Goal: Check status: Check status

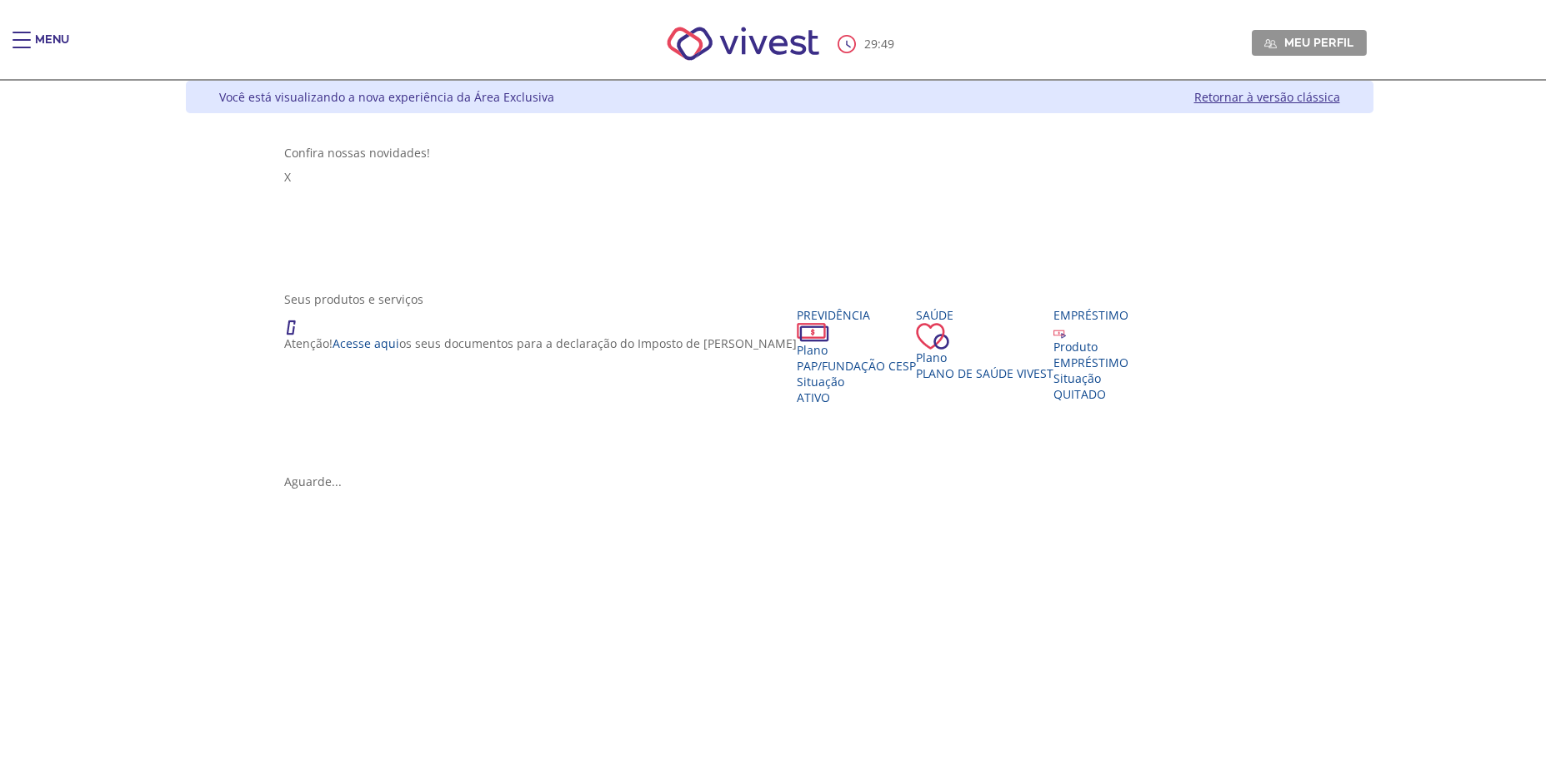
click at [676, 672] on iframe "Vivest" at bounding box center [778, 656] width 990 height 300
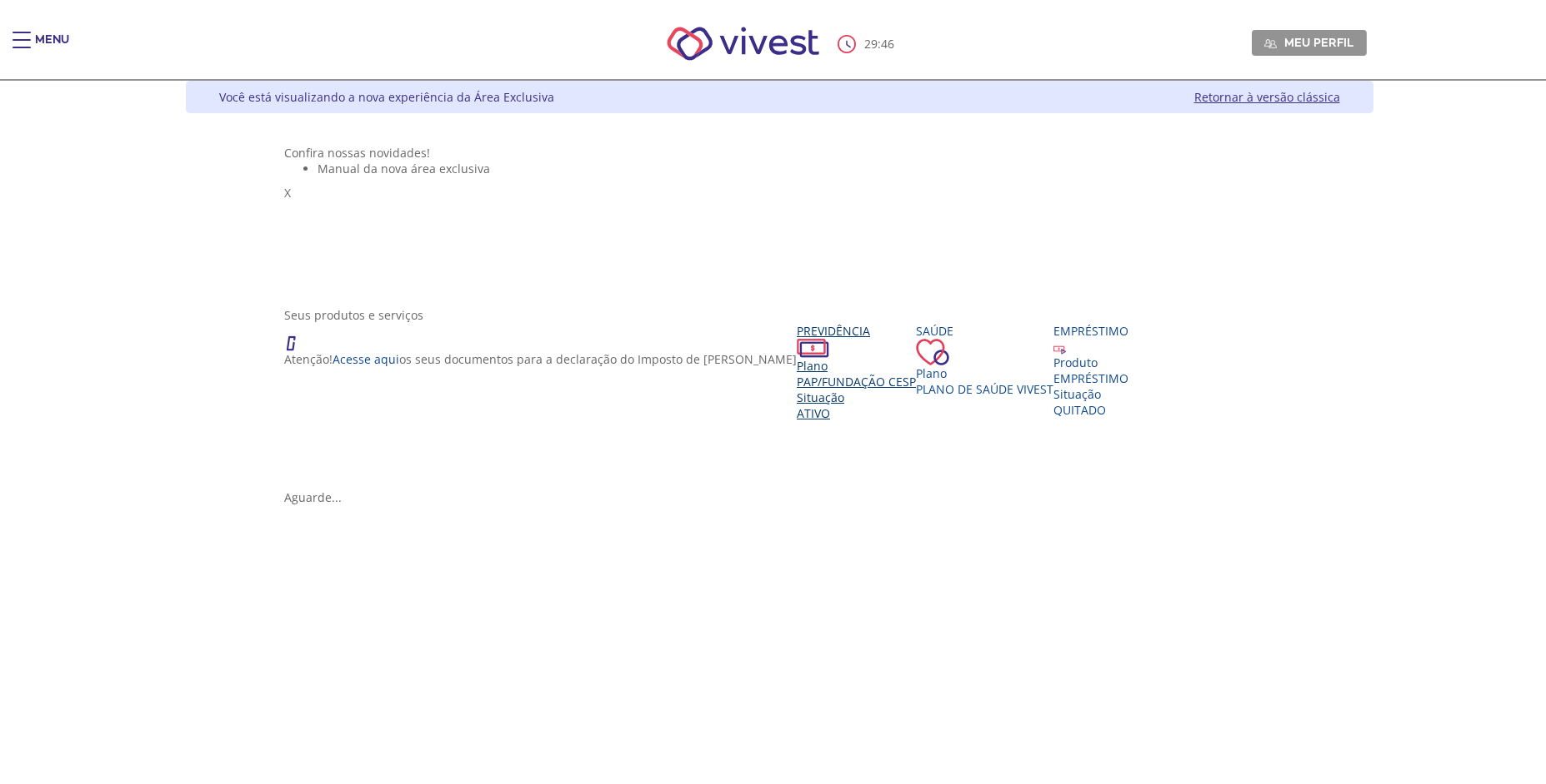
click at [797, 389] on span "PAP/Fundação CESP" at bounding box center [856, 381] width 119 height 16
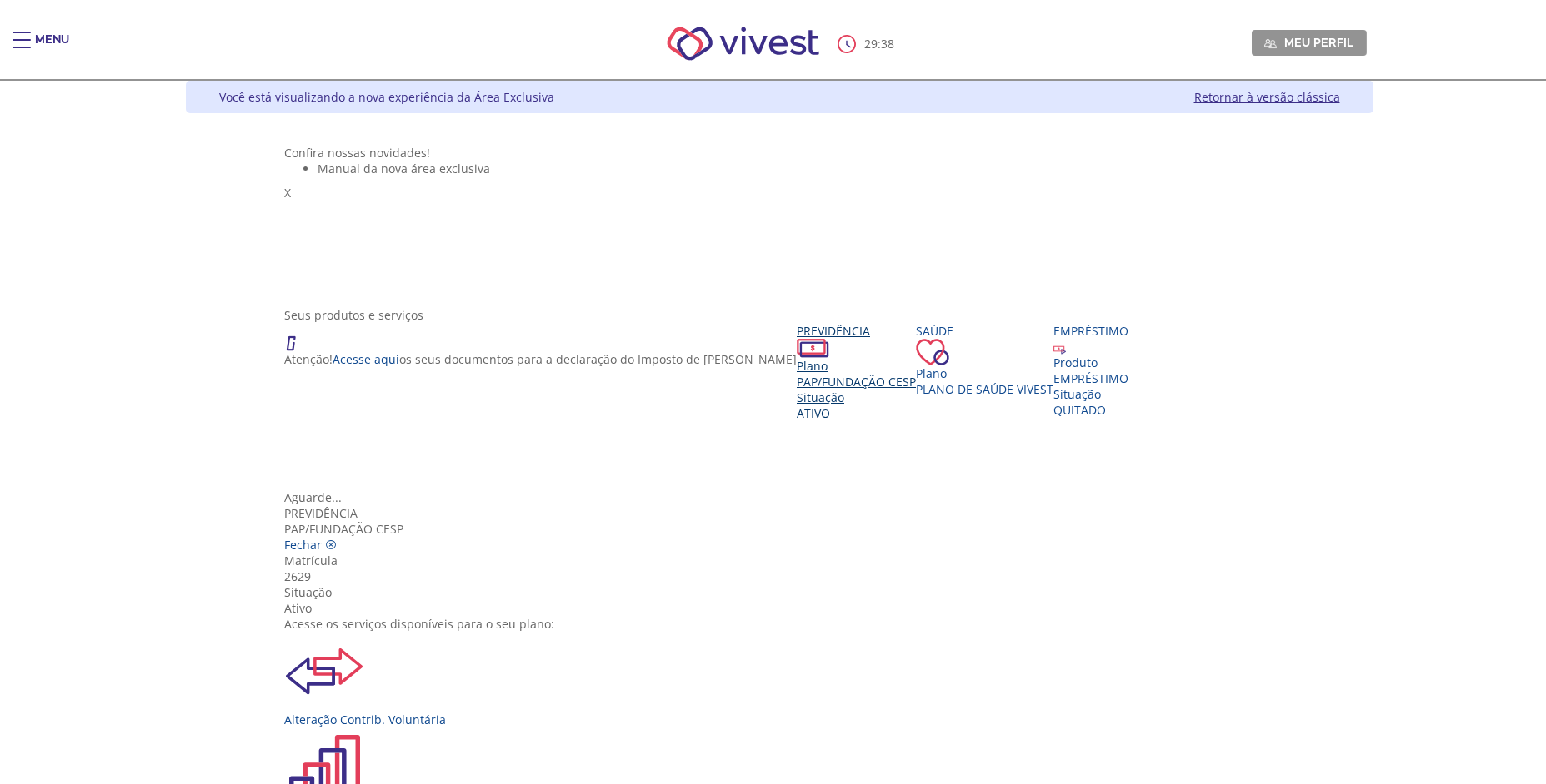
scroll to position [191, 0]
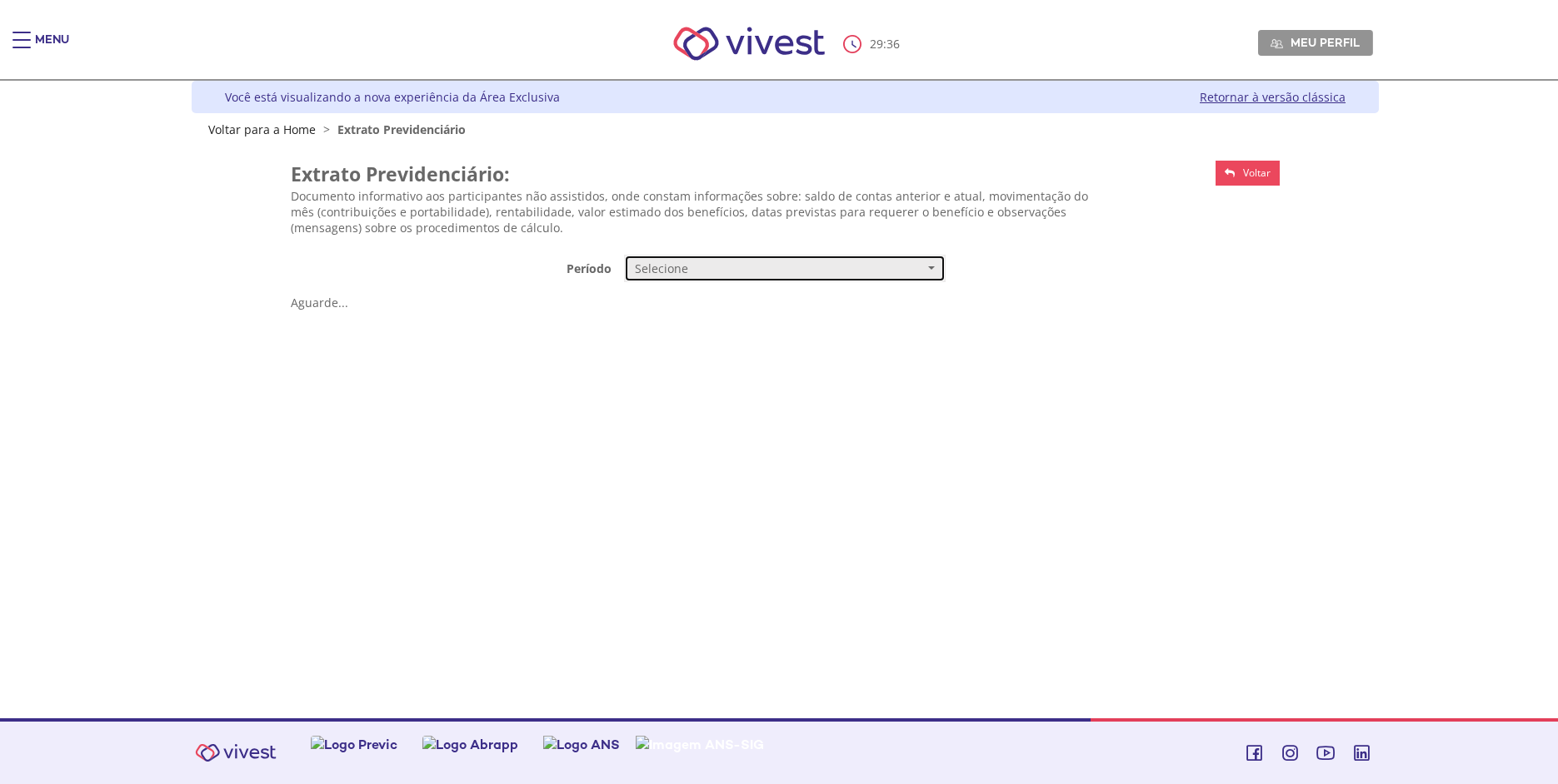
click at [712, 276] on span "Selecione" at bounding box center [779, 269] width 289 height 17
click at [700, 301] on link "Mensal" at bounding box center [784, 300] width 320 height 29
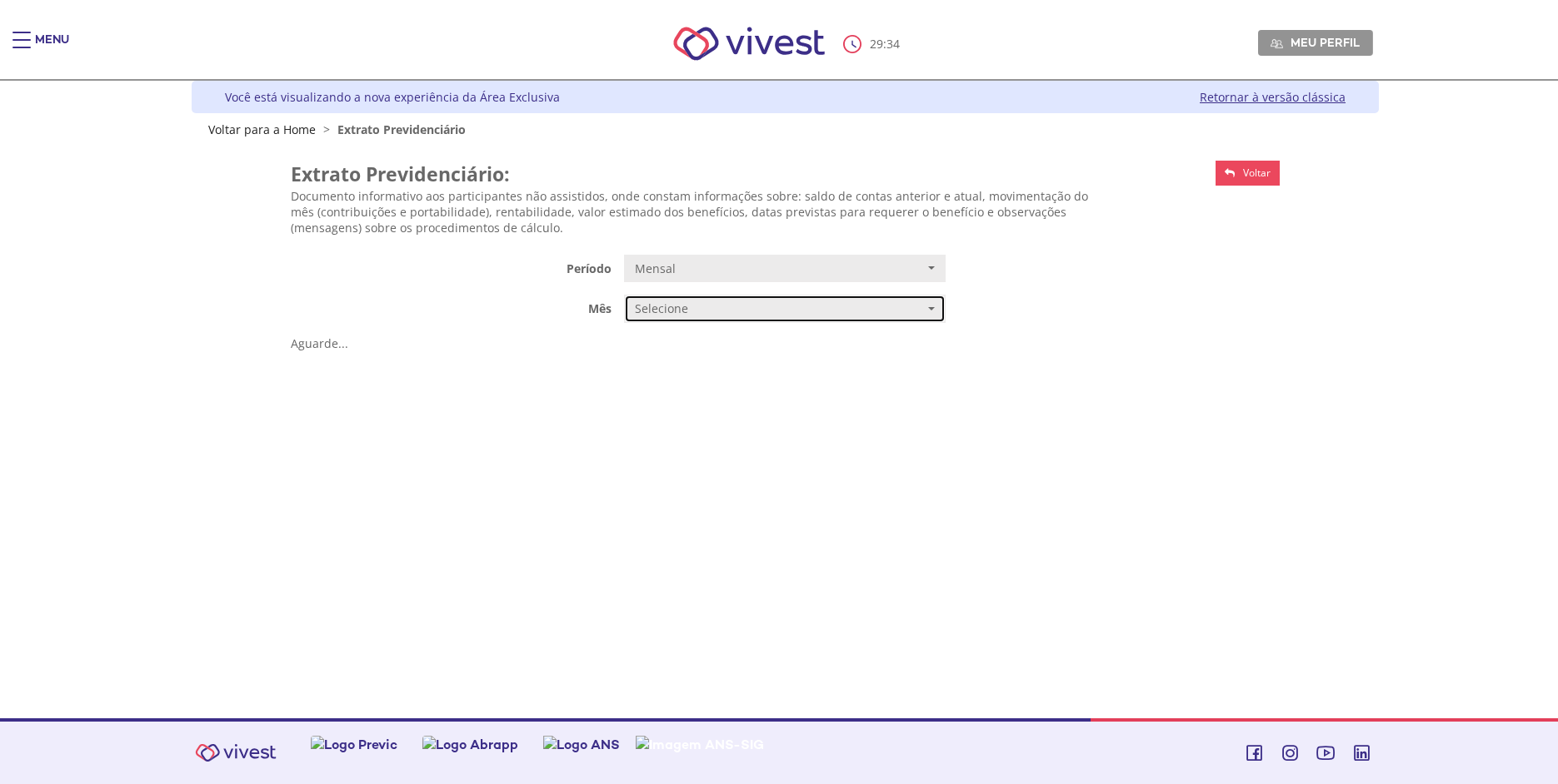
click at [687, 323] on button "Selecione" at bounding box center [784, 309] width 322 height 28
click at [689, 342] on span "AGOSTO/2025" at bounding box center [671, 341] width 68 height 12
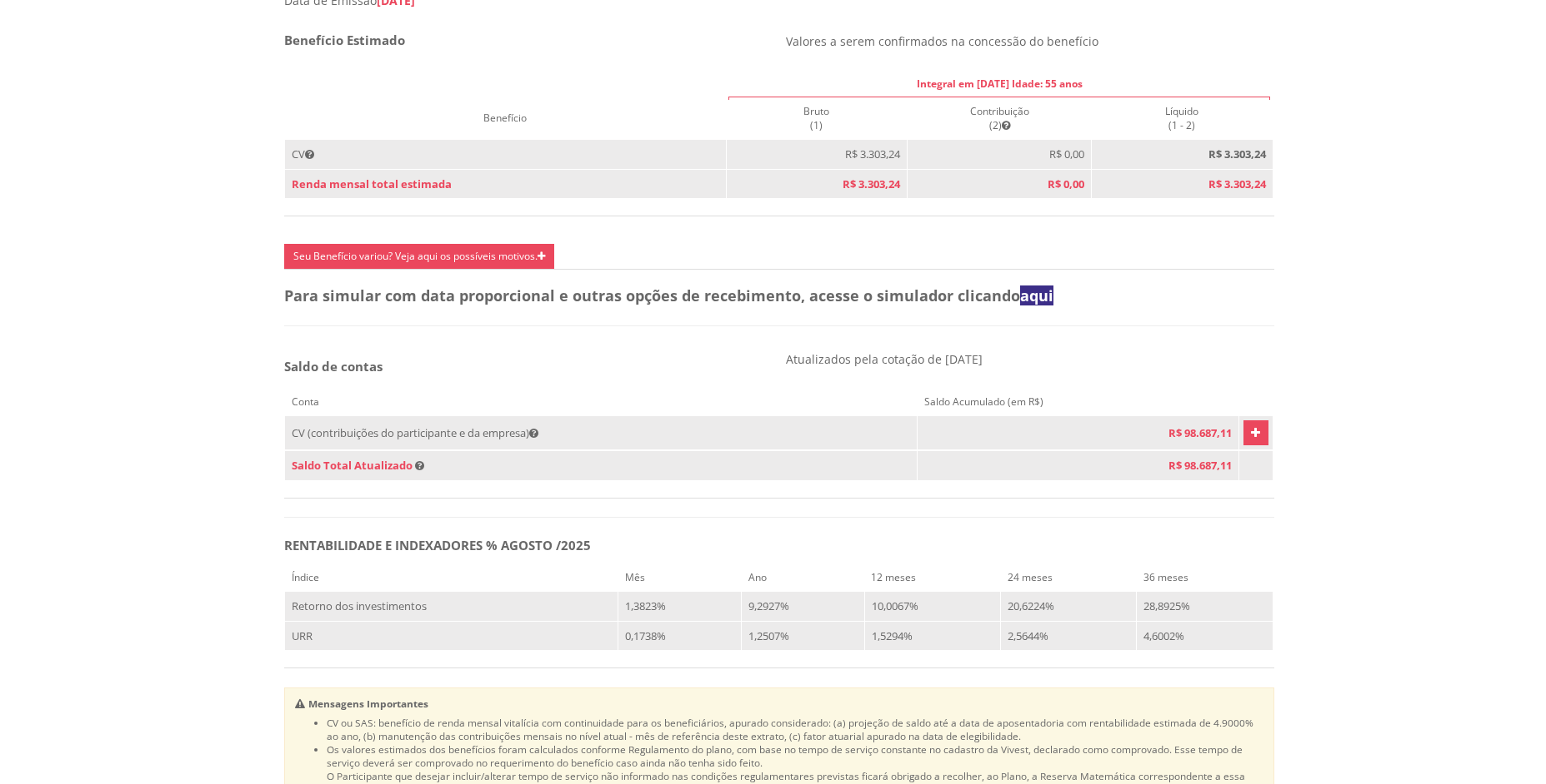
scroll to position [786, 0]
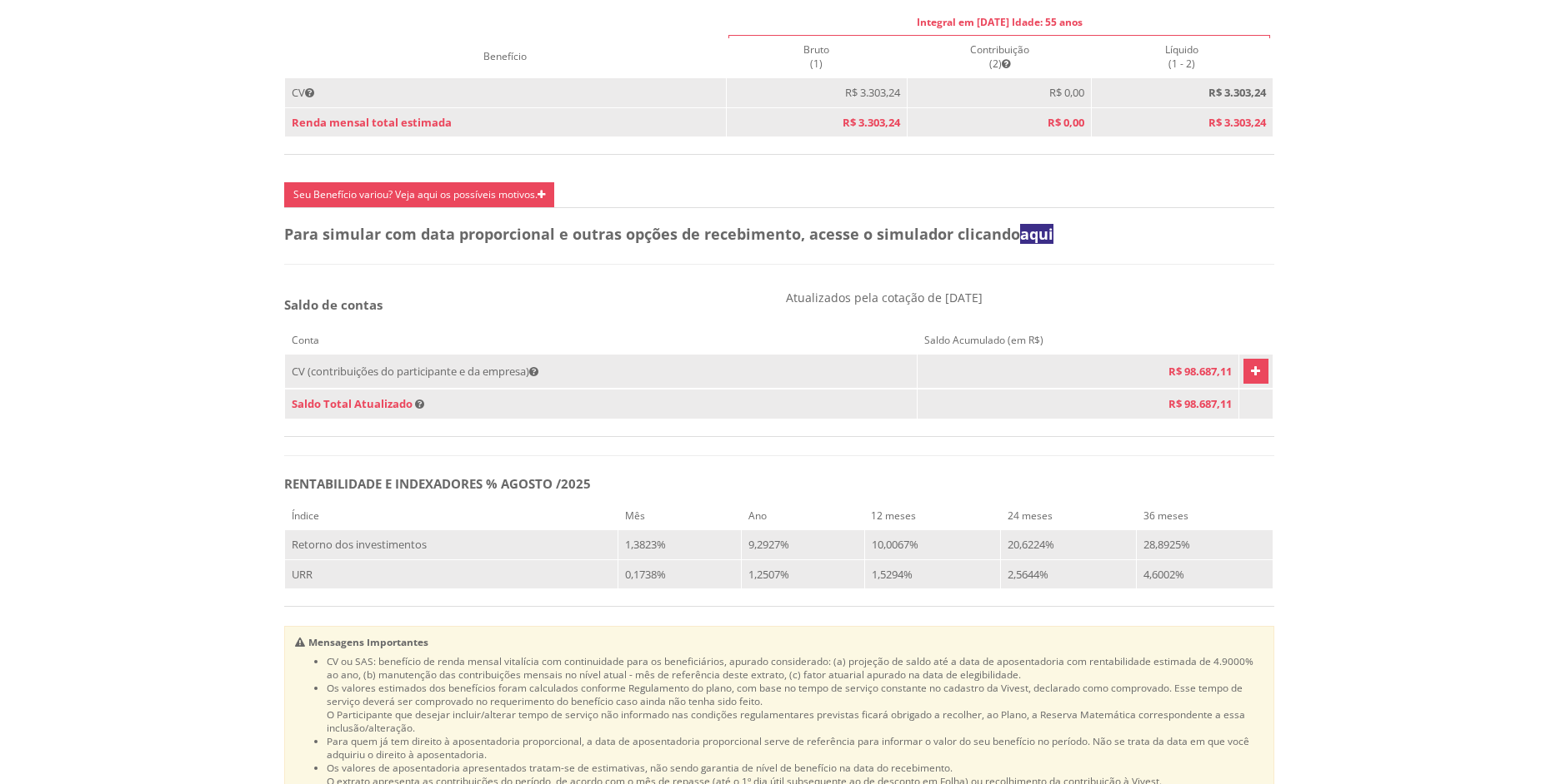
click at [1251, 381] on icon "Vivest" at bounding box center [1255, 371] width 9 height 20
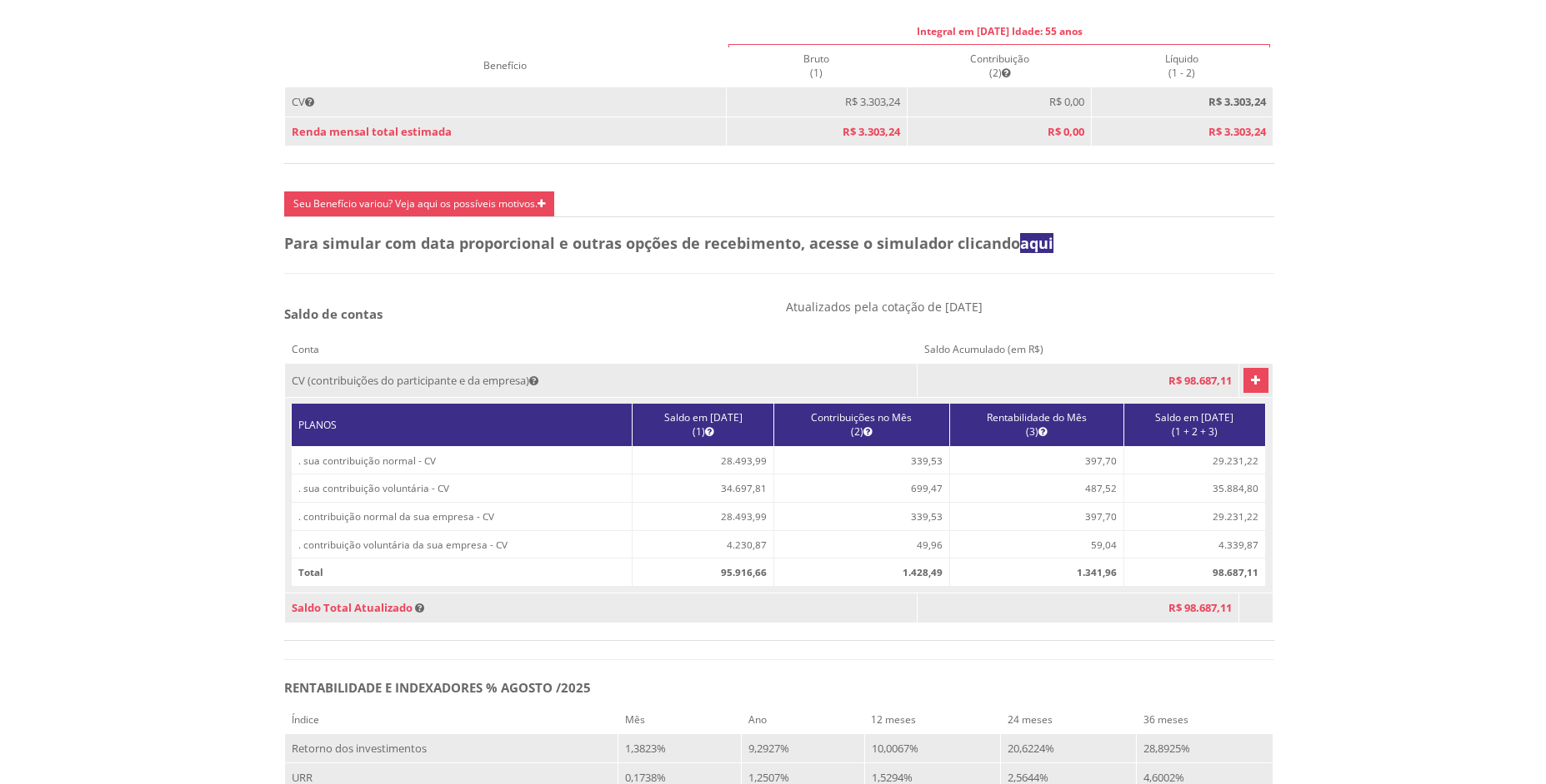
scroll to position [773, 0]
